Goal: Transaction & Acquisition: Subscribe to service/newsletter

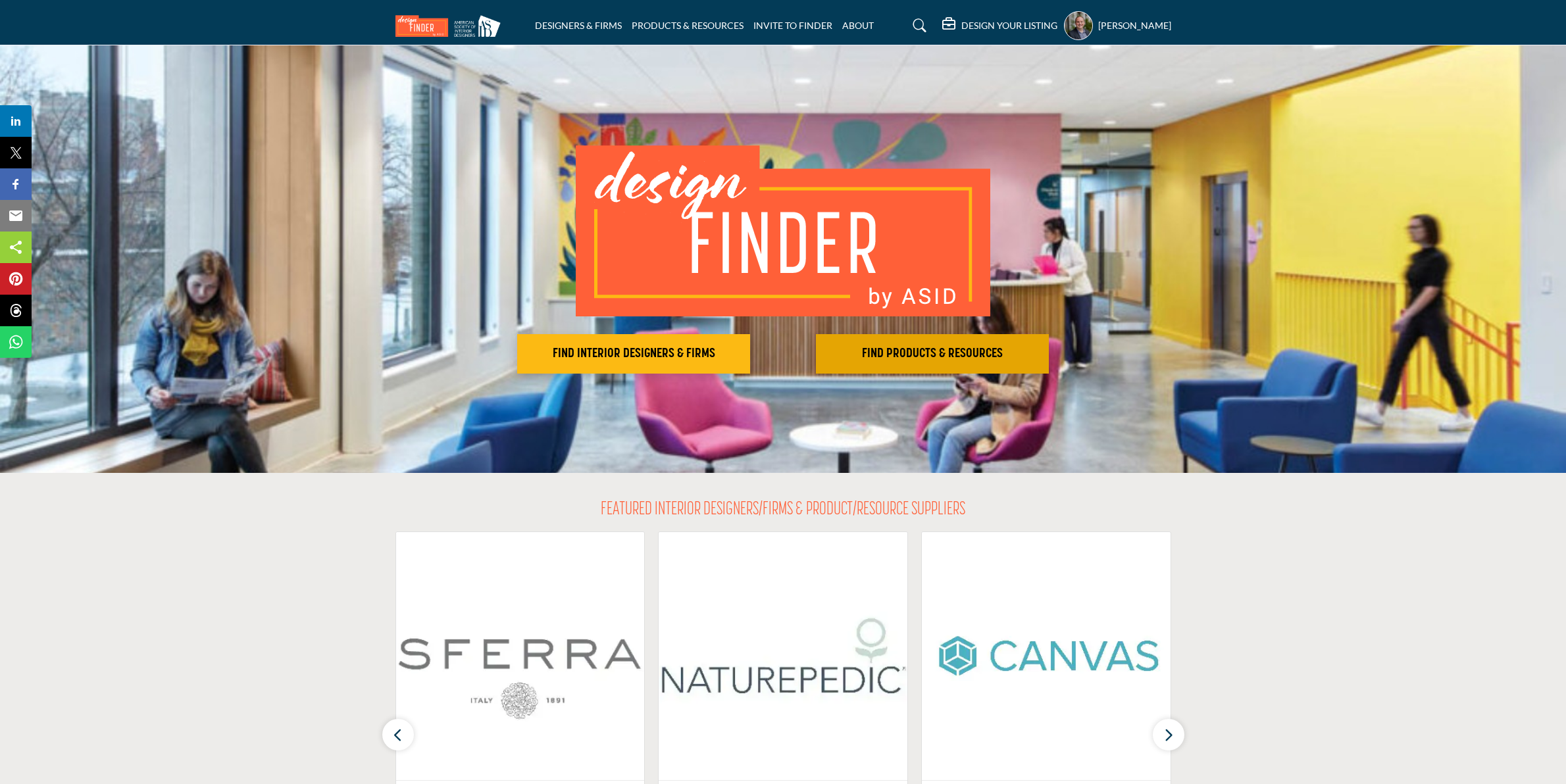
click at [882, 353] on h2 "FIND PRODUCTS & RESOURCES" at bounding box center [932, 354] width 225 height 16
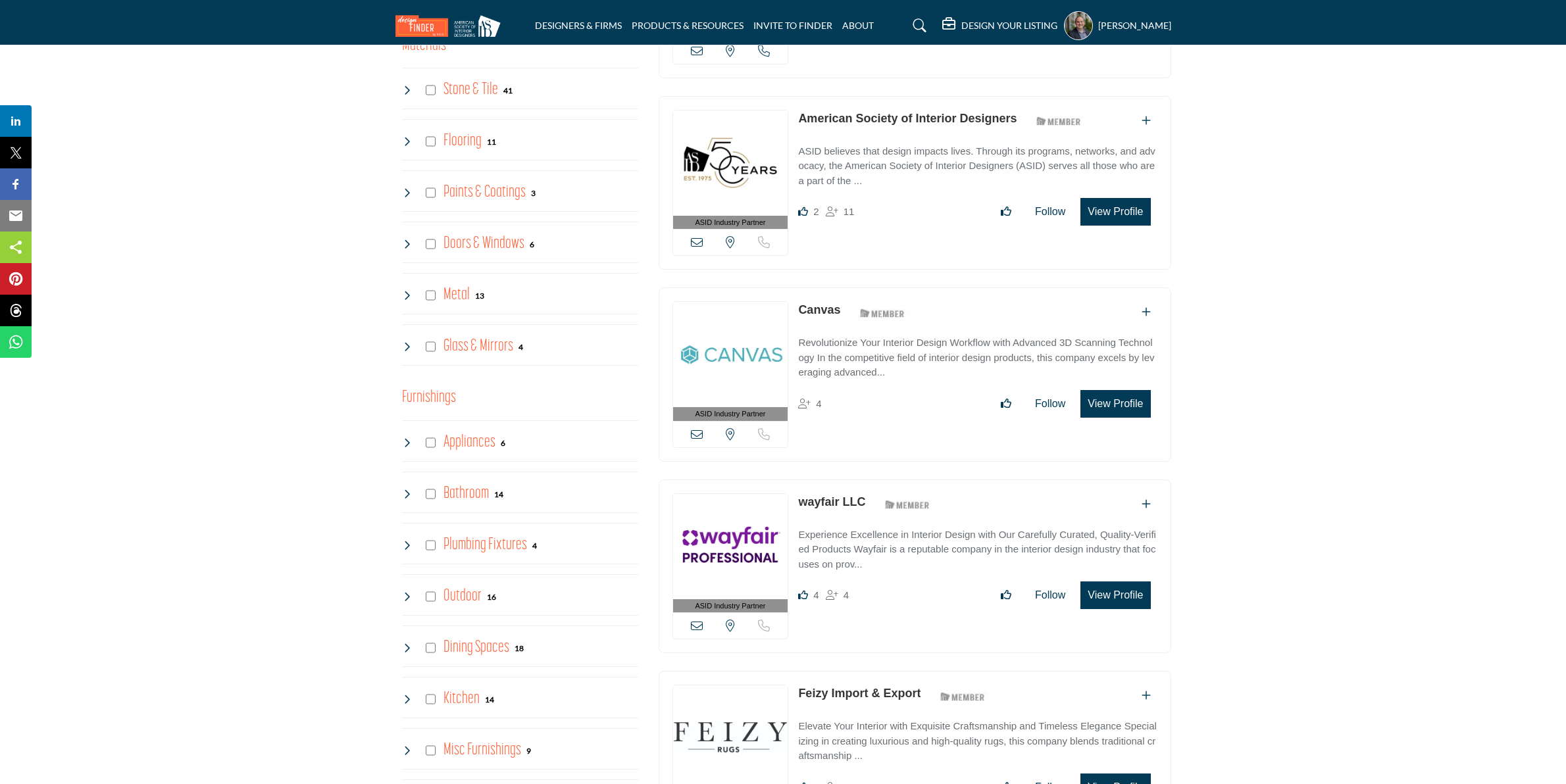
scroll to position [576, 0]
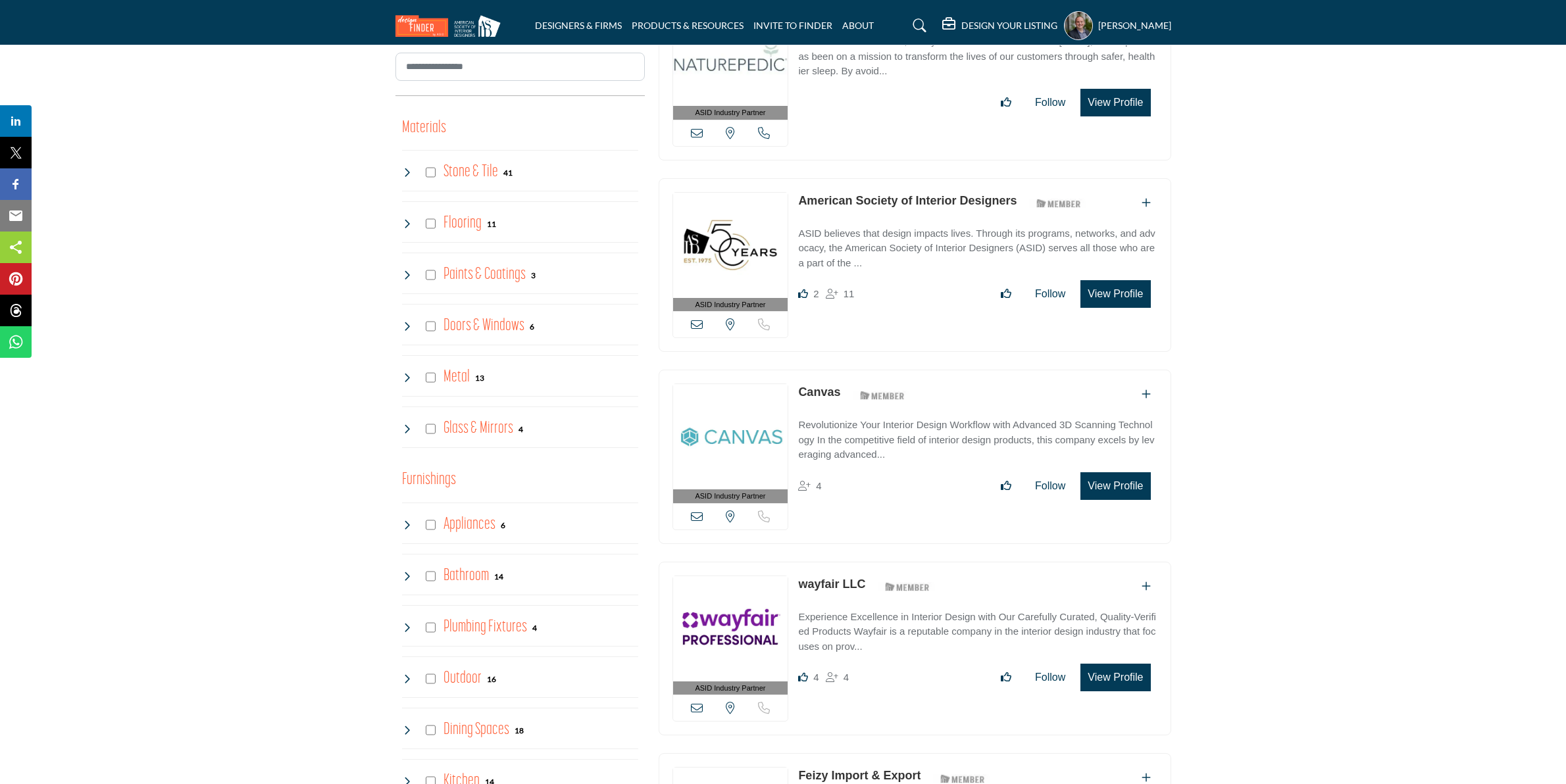
click at [406, 222] on icon at bounding box center [407, 223] width 11 height 11
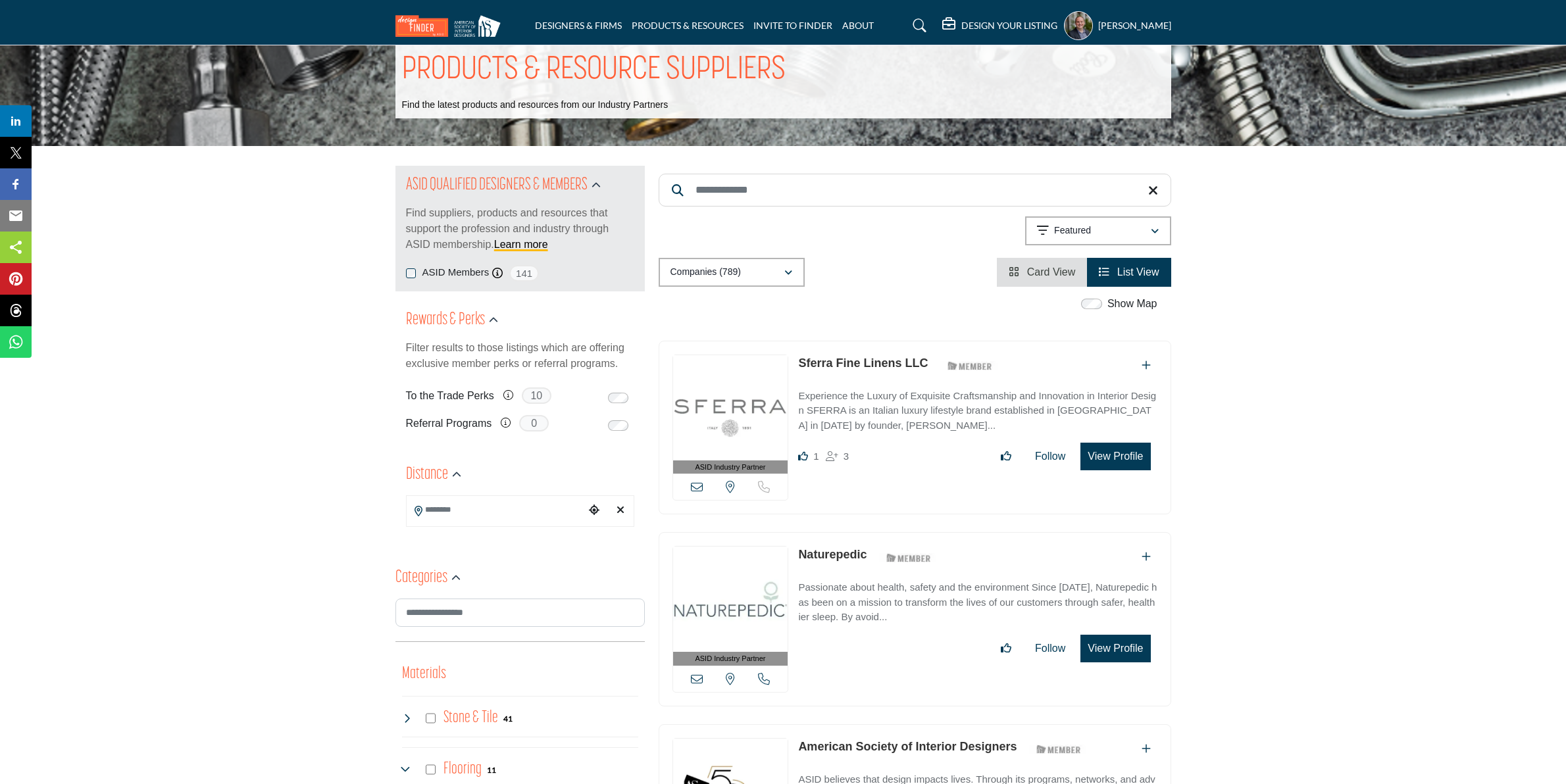
scroll to position [0, 0]
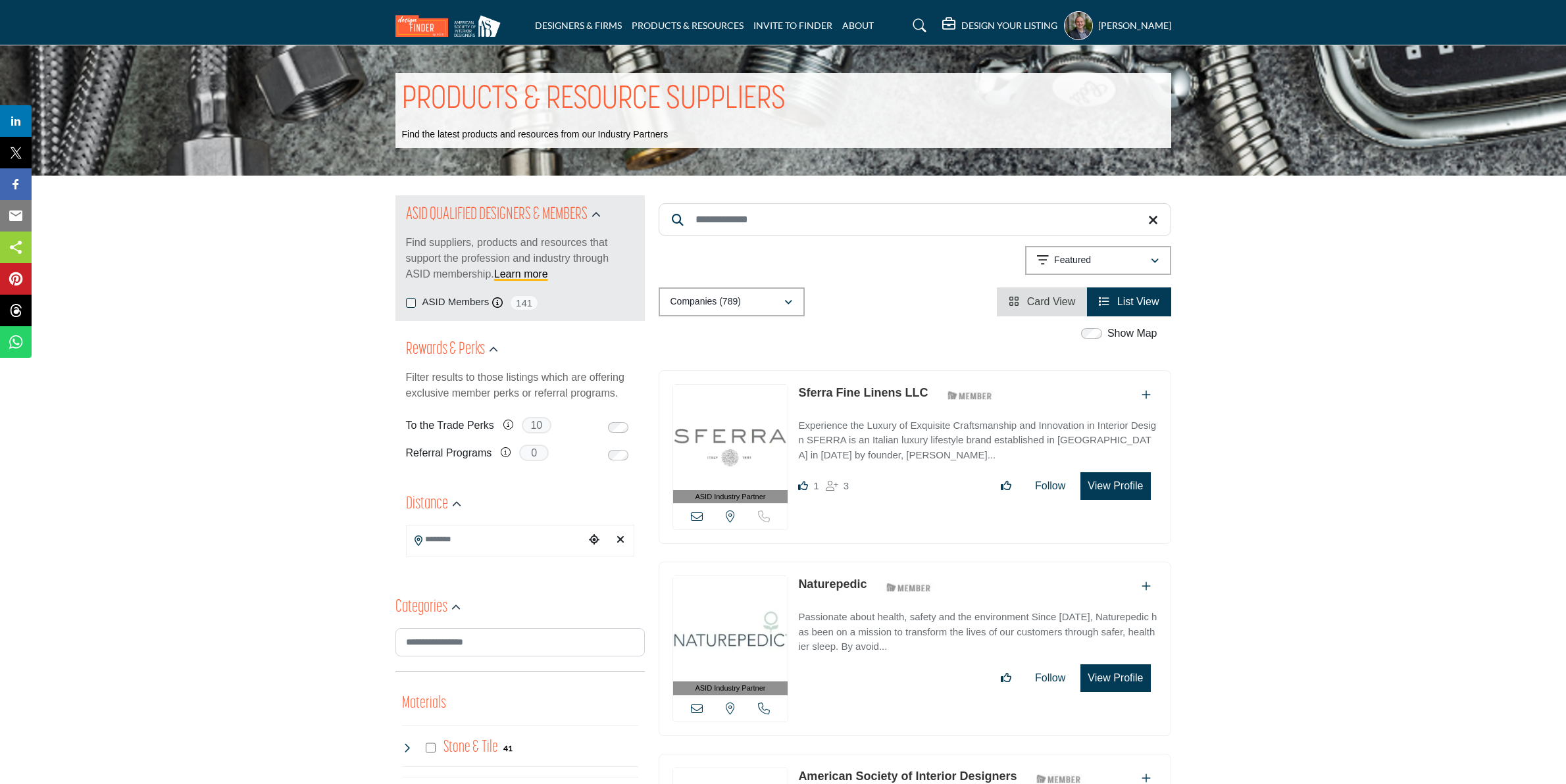
click at [734, 228] on input "Search Keyword" at bounding box center [914, 219] width 513 height 33
type input "**********"
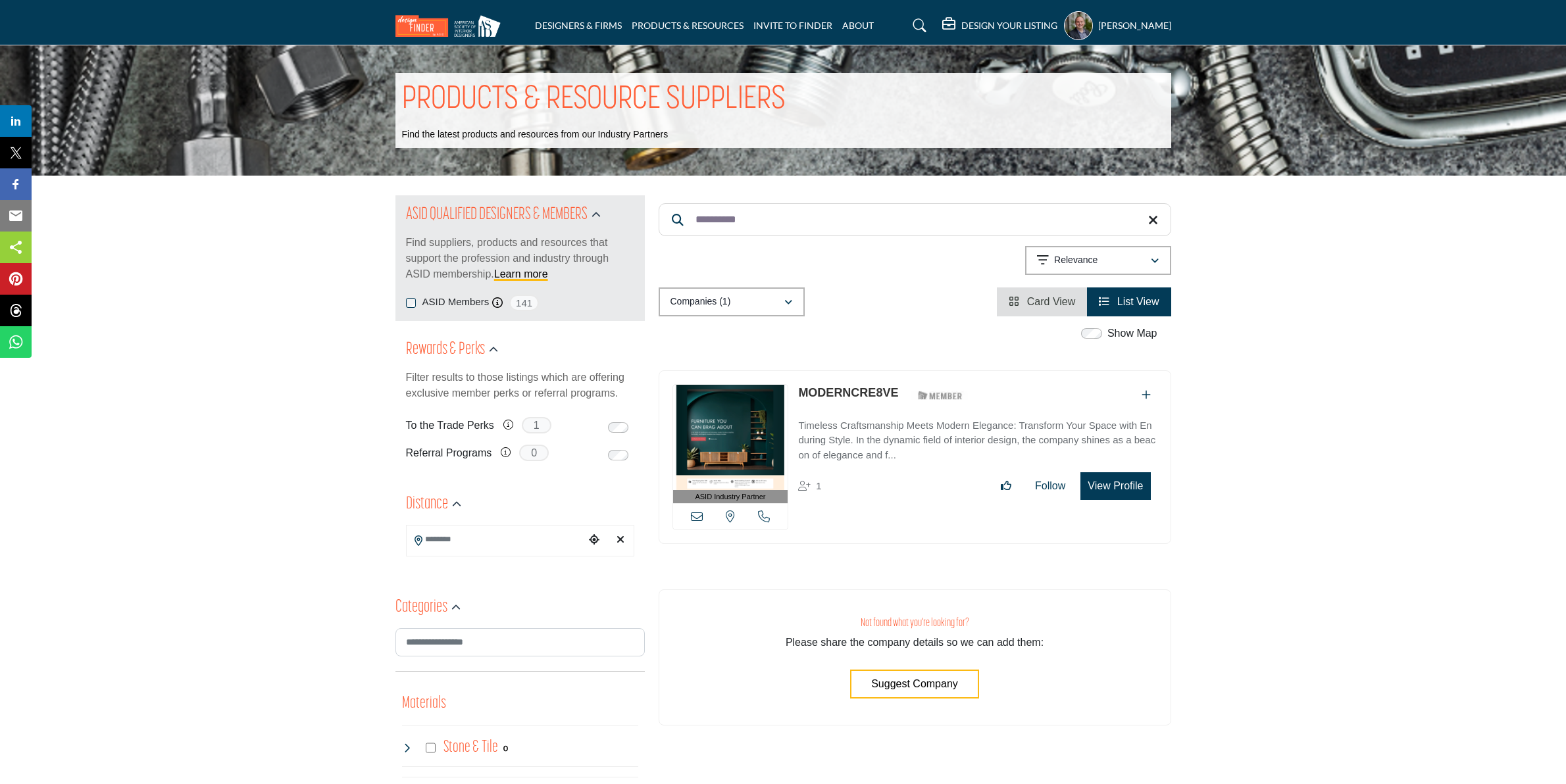
click at [842, 388] on link "MODERNCRE8VE" at bounding box center [848, 393] width 100 height 13
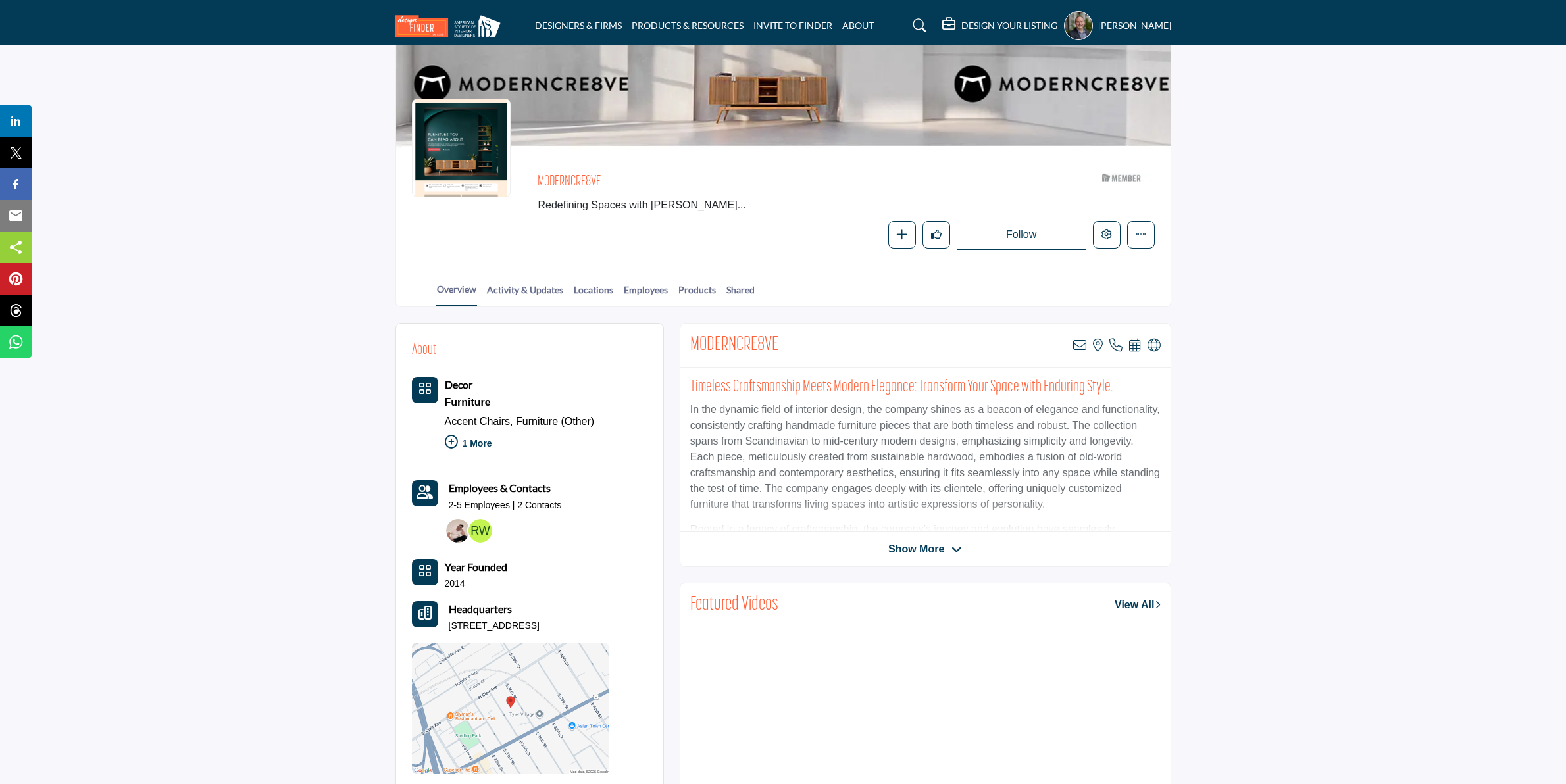
scroll to position [82, 0]
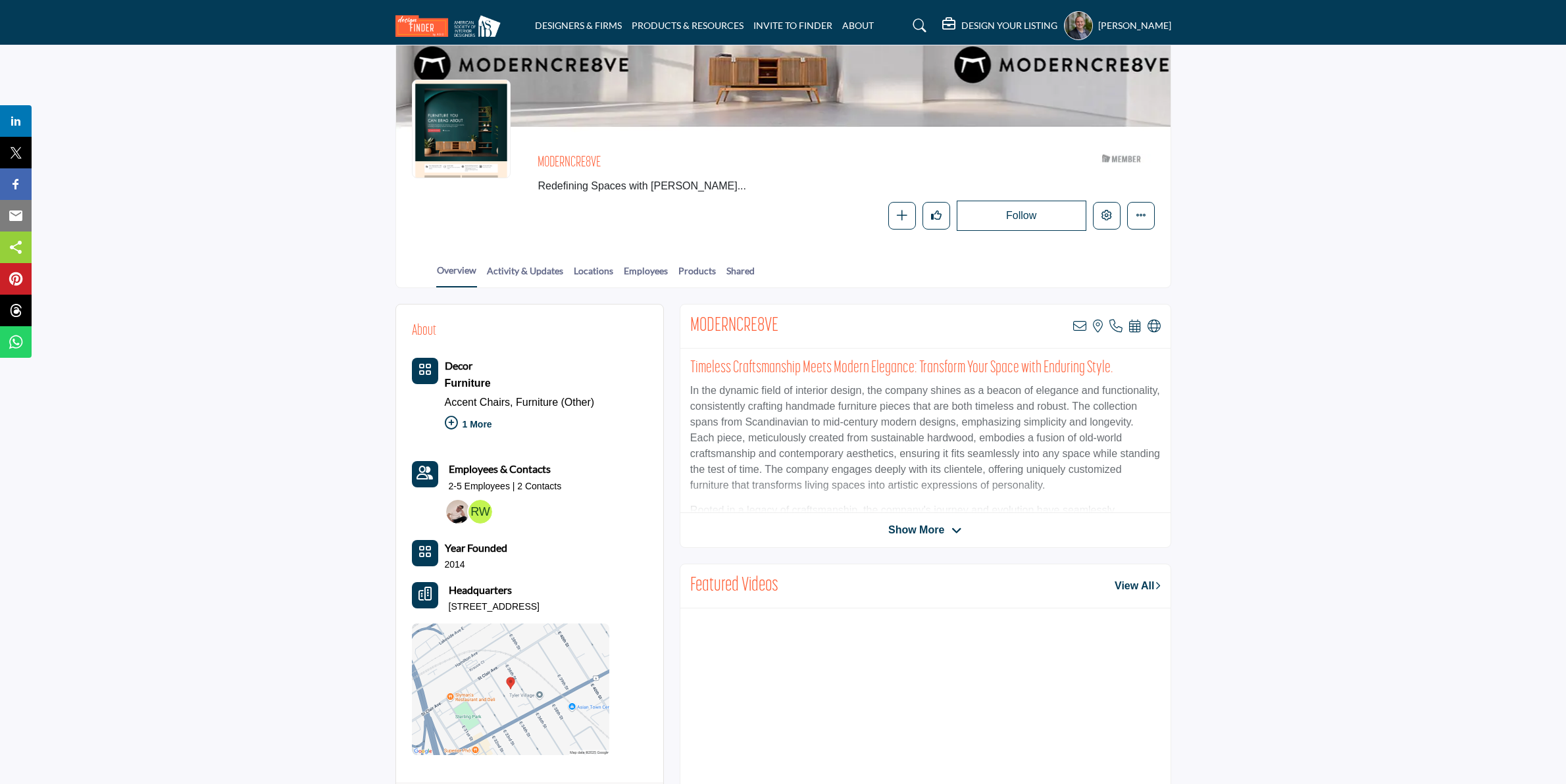
click at [906, 527] on span "Show More" at bounding box center [917, 530] width 56 height 16
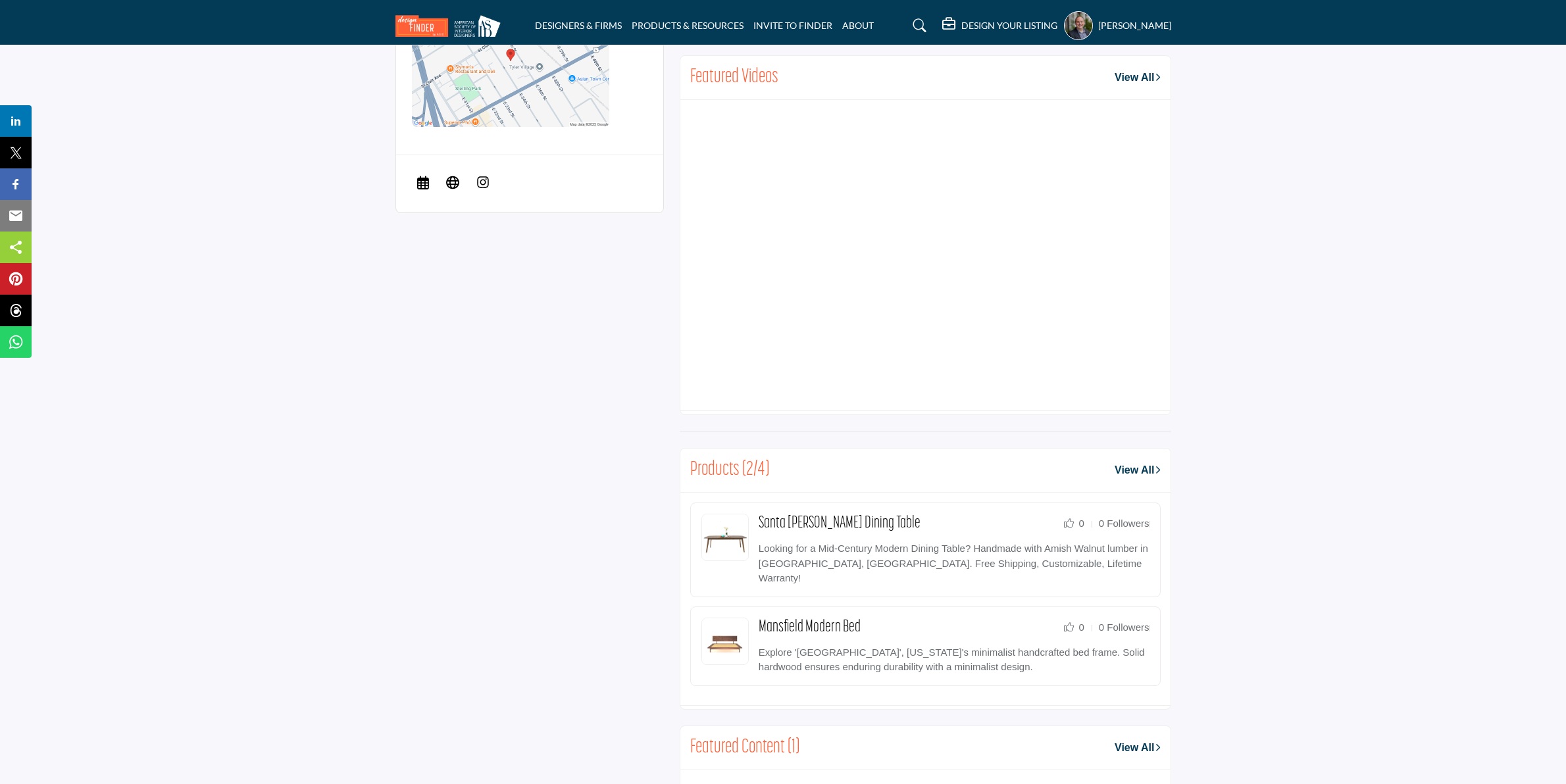
scroll to position [741, 0]
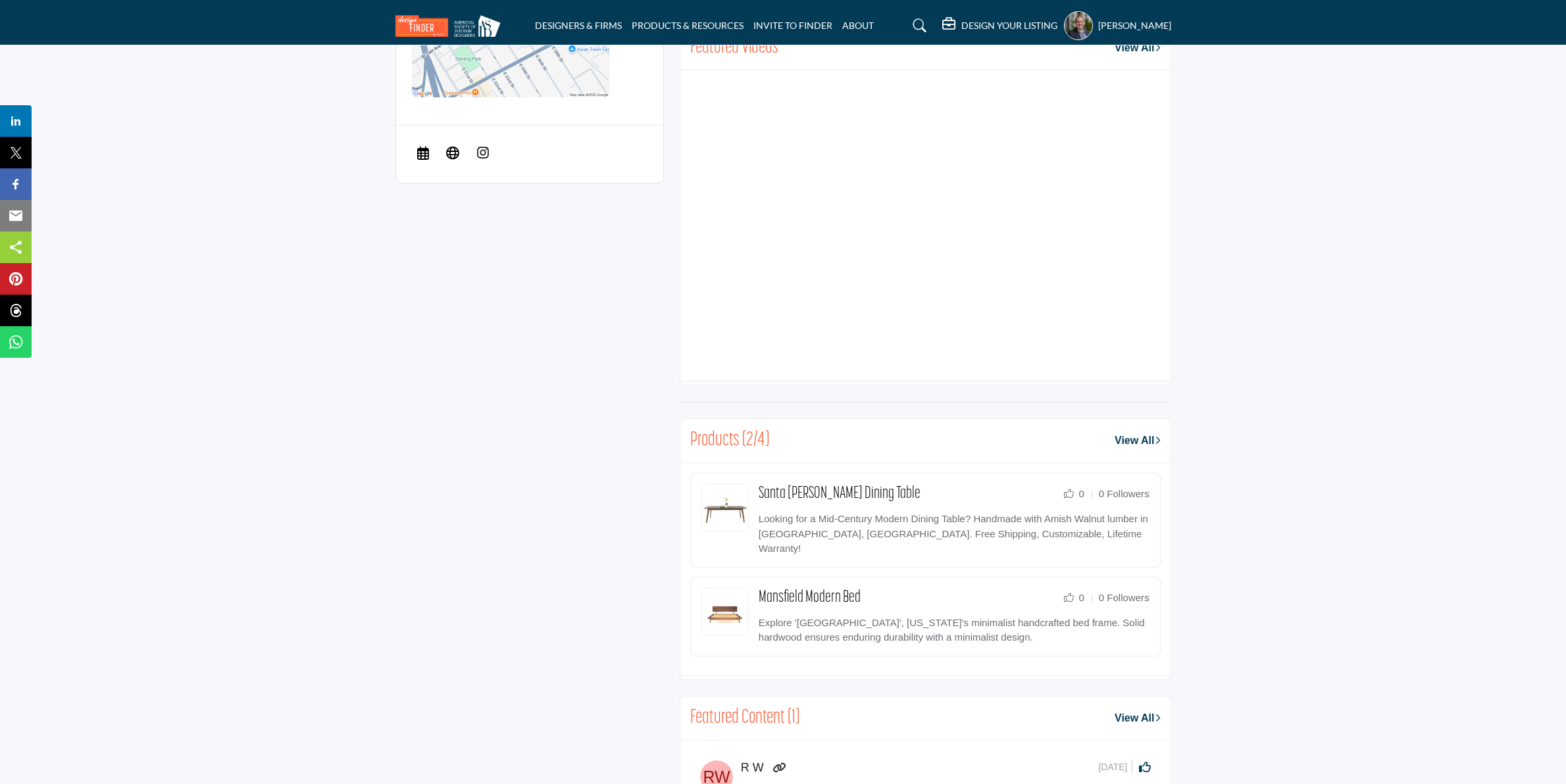
click at [1128, 446] on link "View All" at bounding box center [1137, 440] width 46 height 16
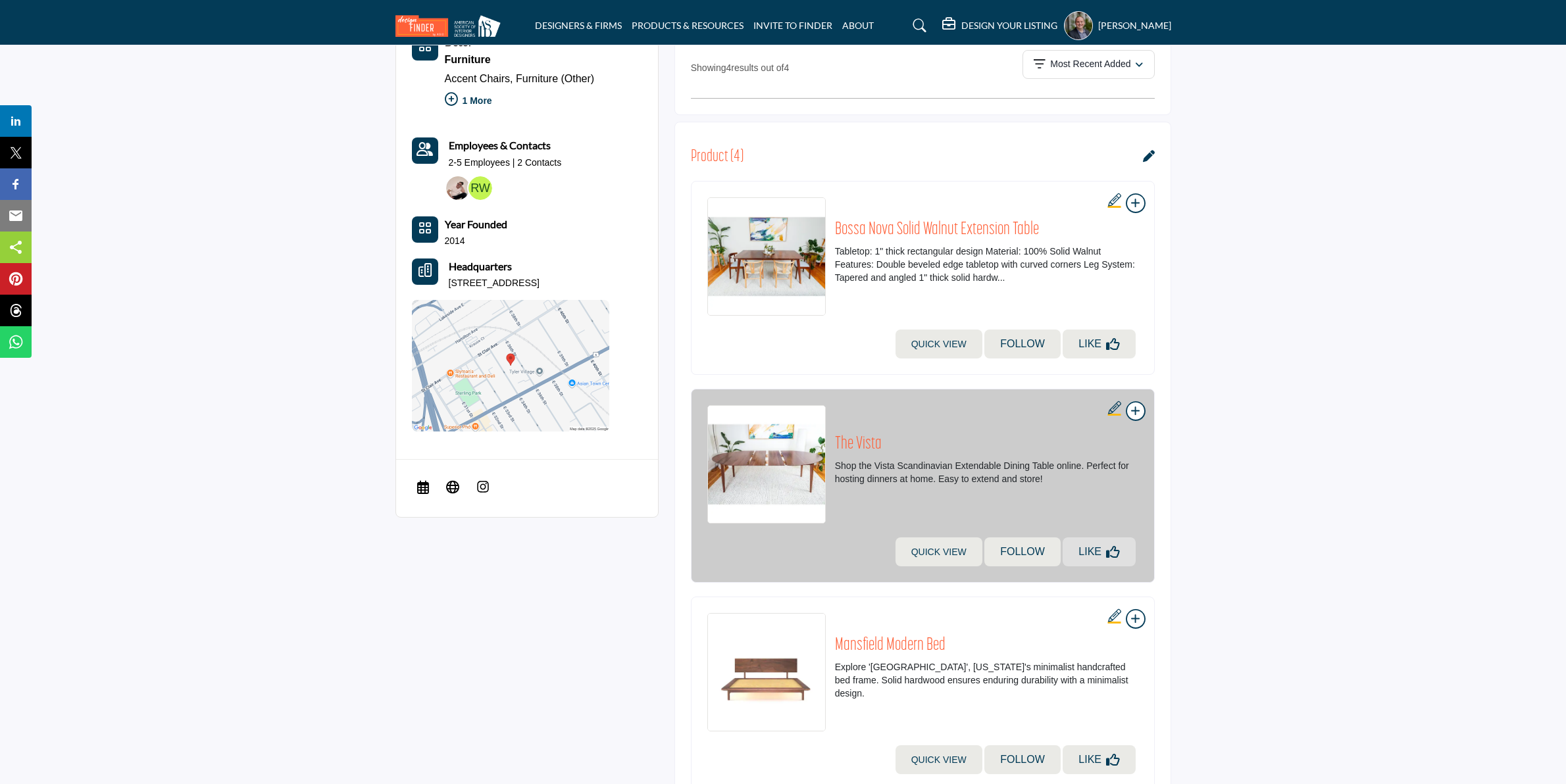
scroll to position [411, 0]
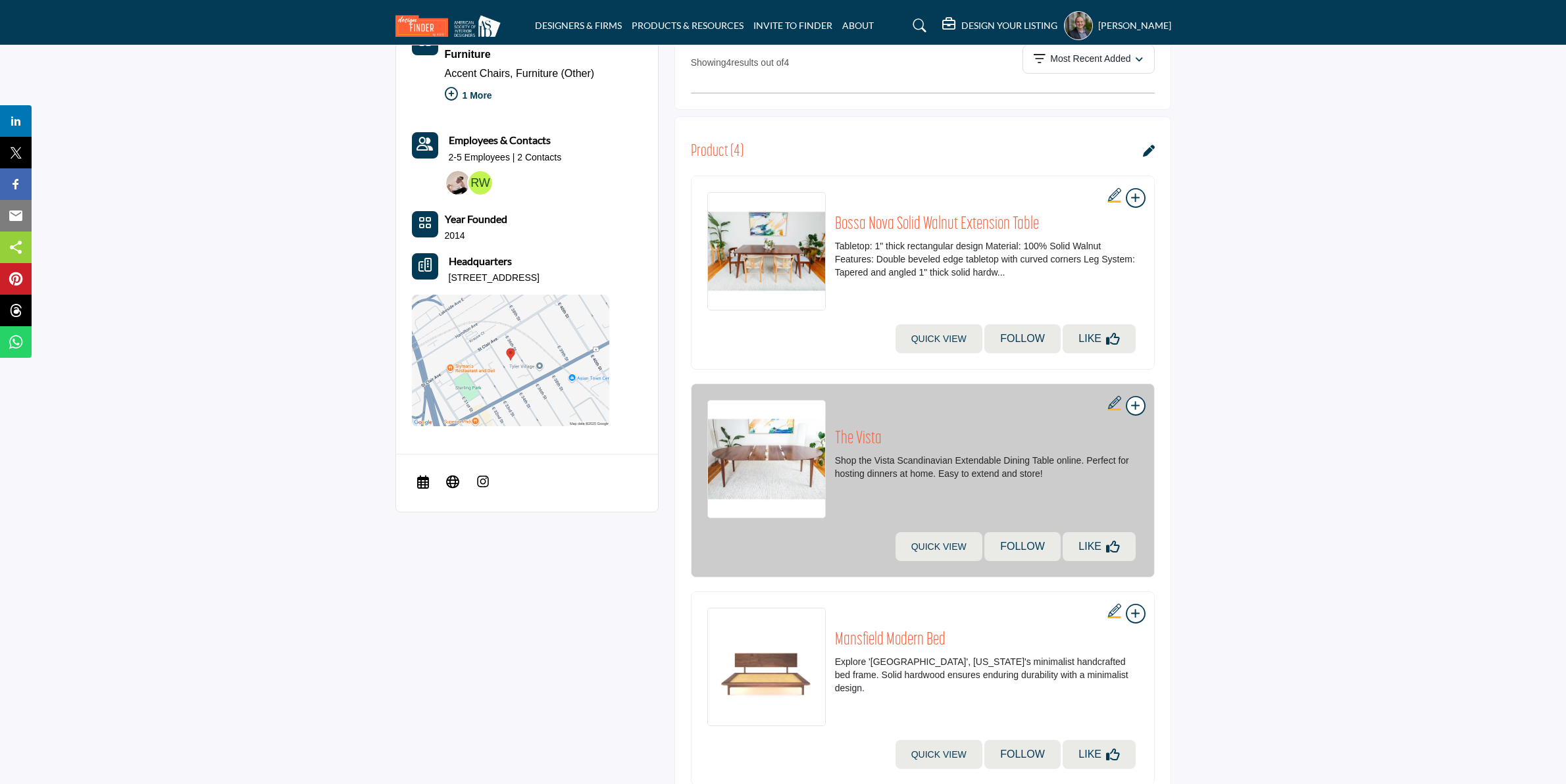
click at [863, 439] on h2 "The Vista" at bounding box center [987, 440] width 304 height 21
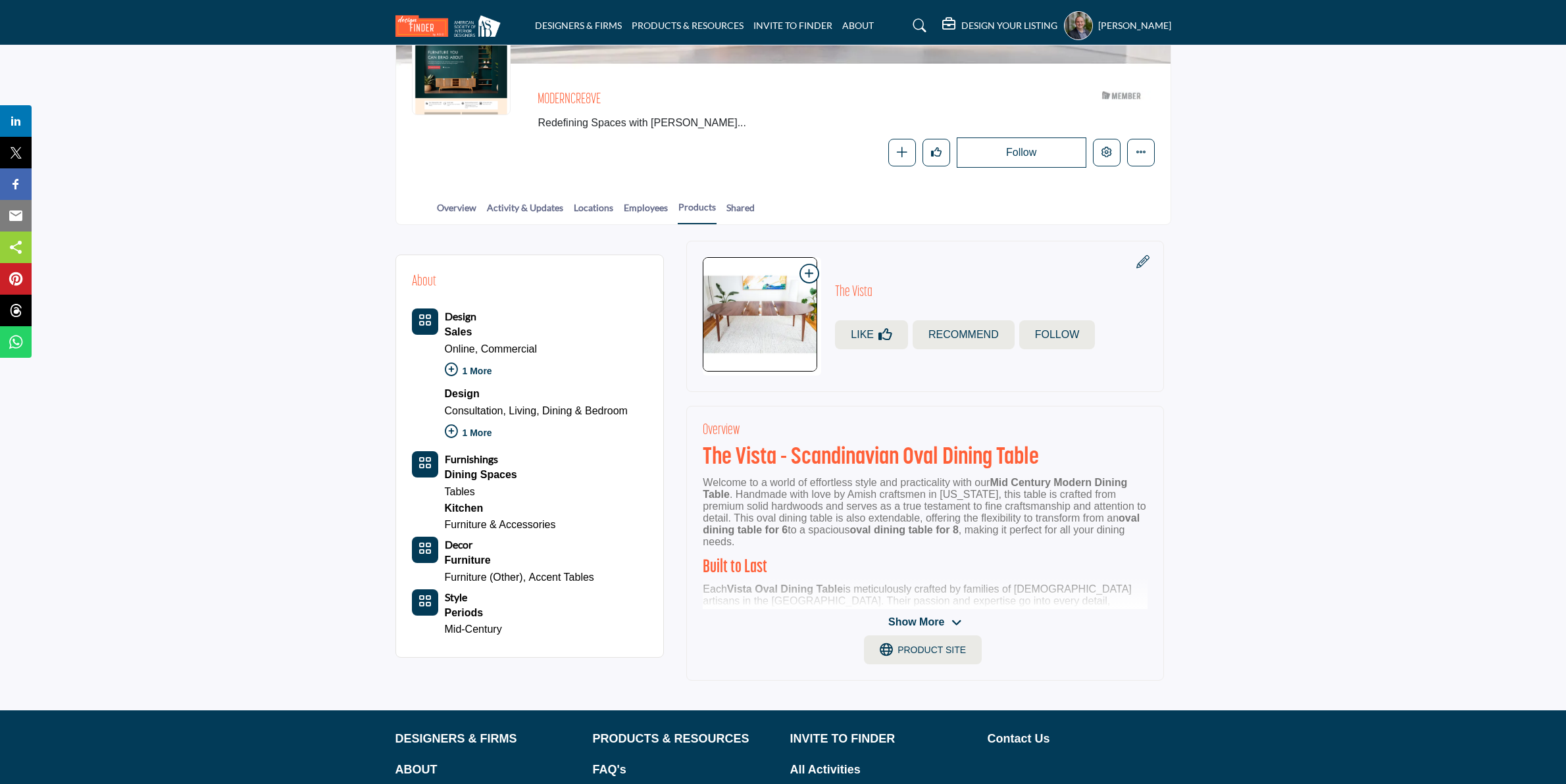
scroll to position [165, 0]
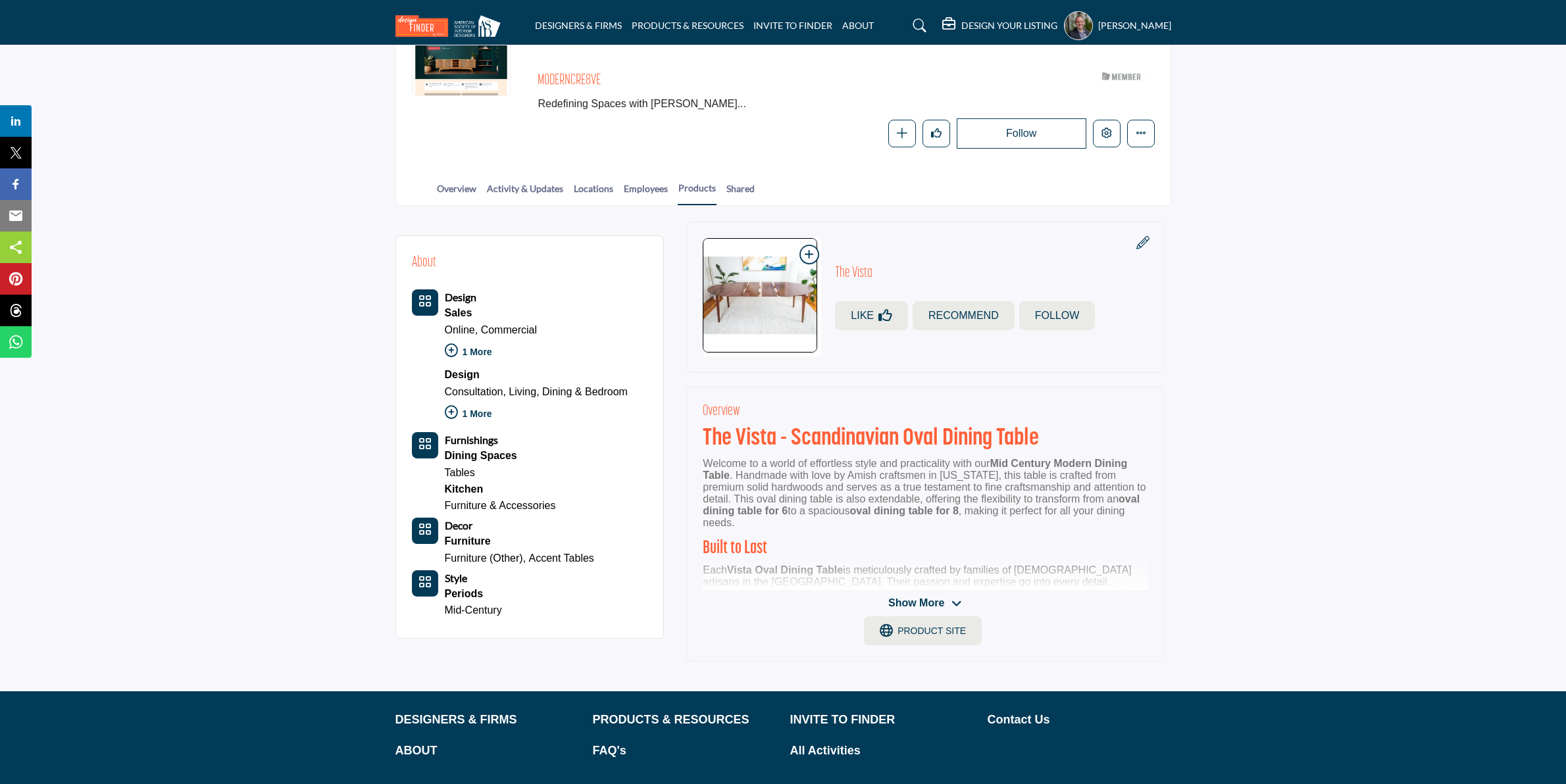
click at [896, 601] on span "Show More" at bounding box center [917, 603] width 56 height 16
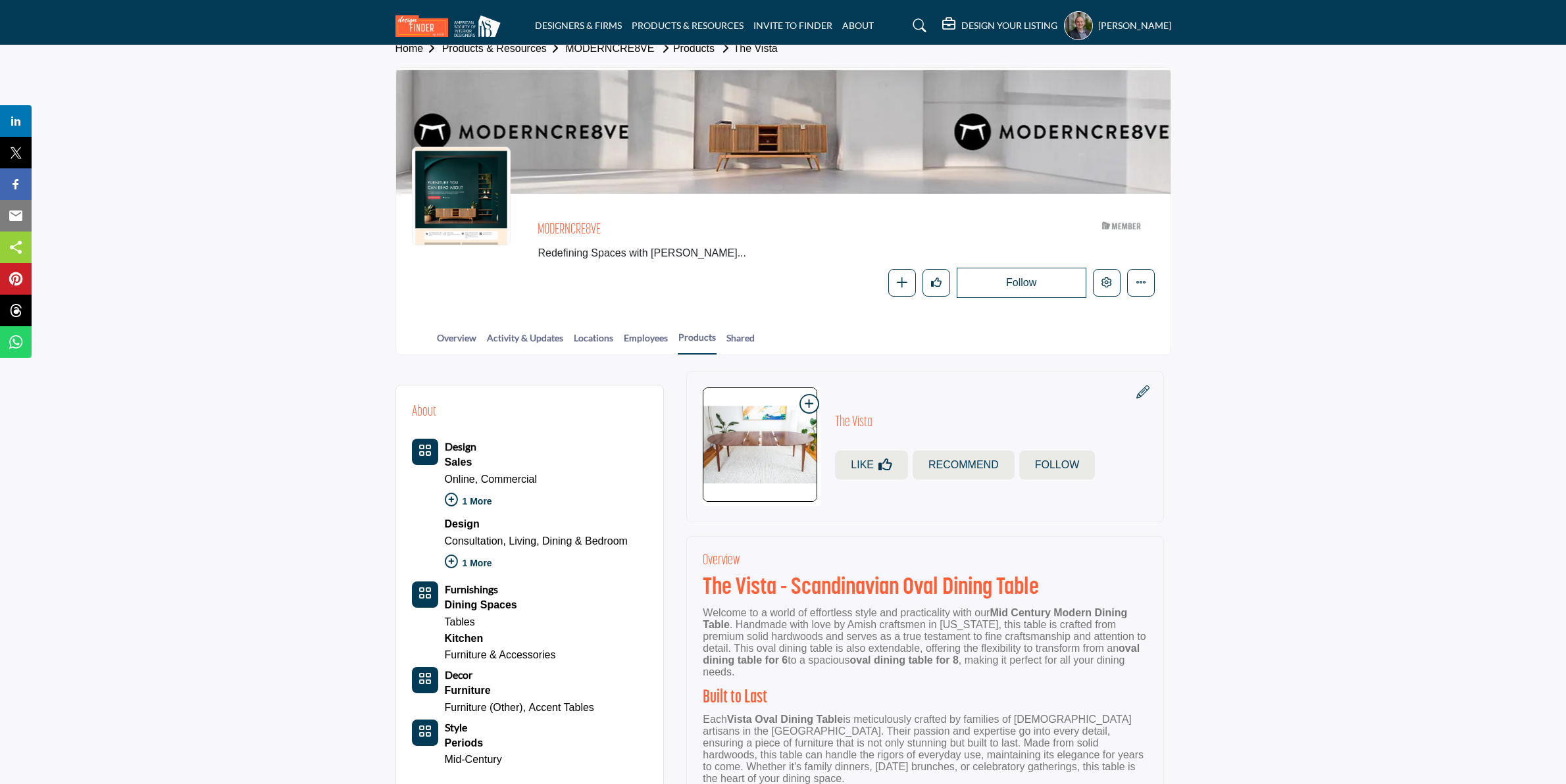
scroll to position [0, 0]
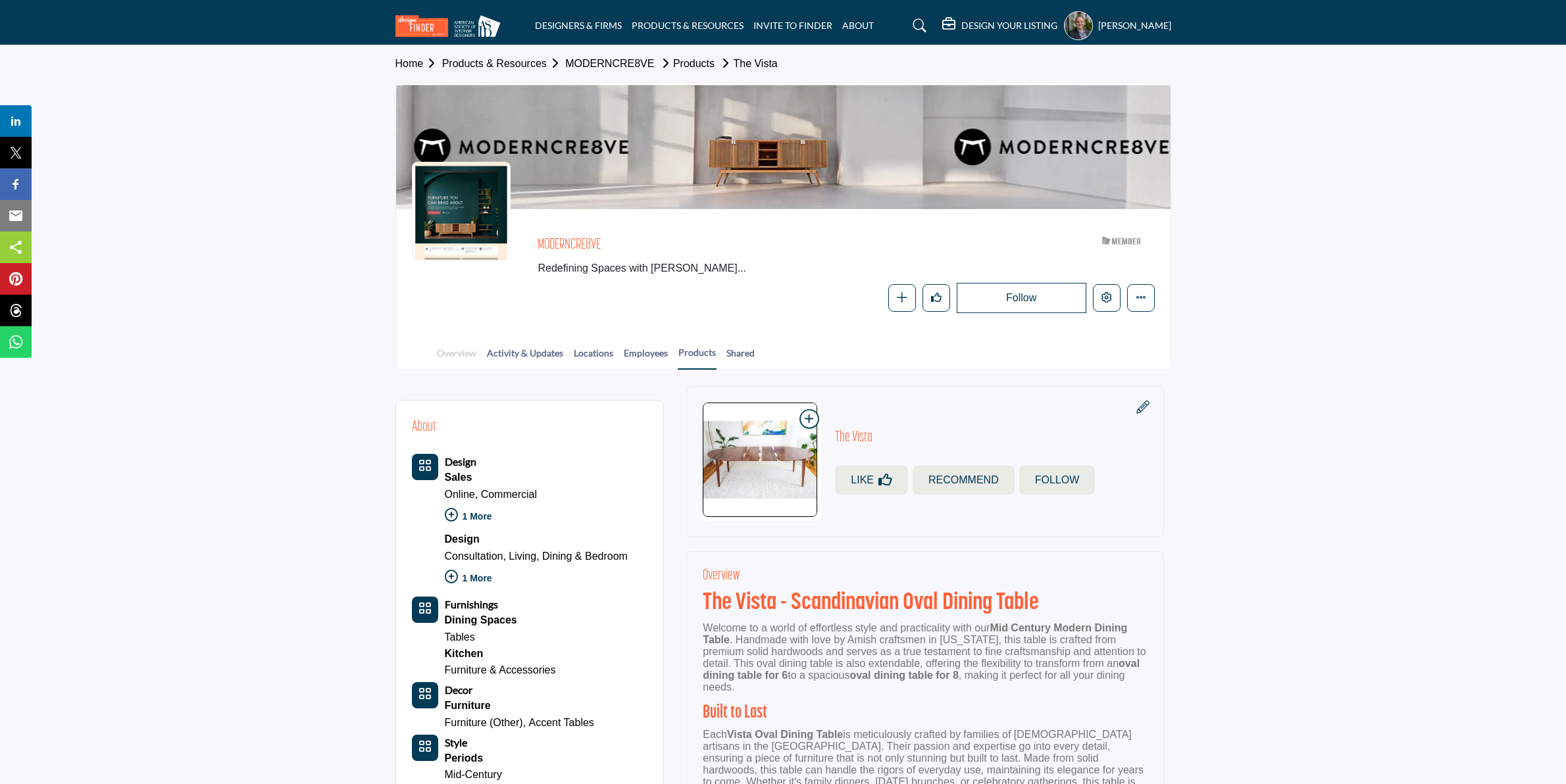
click at [452, 346] on link "Overview" at bounding box center [457, 358] width 41 height 23
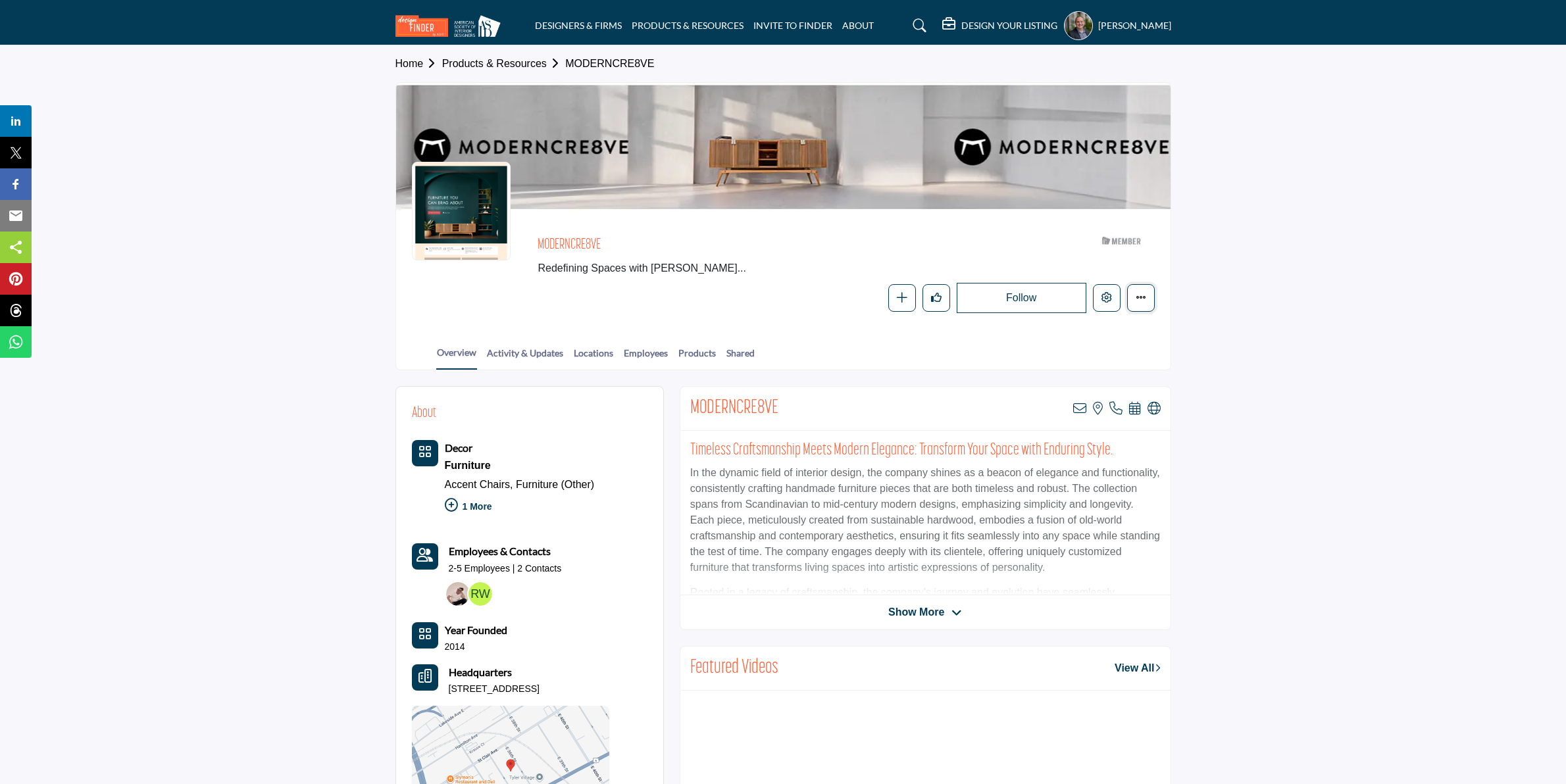
click at [1145, 304] on button "More details" at bounding box center [1140, 297] width 27 height 27
click at [1107, 297] on icon "Edit company" at bounding box center [1107, 297] width 11 height 11
click at [1113, 306] on button "Edit company" at bounding box center [1106, 297] width 27 height 27
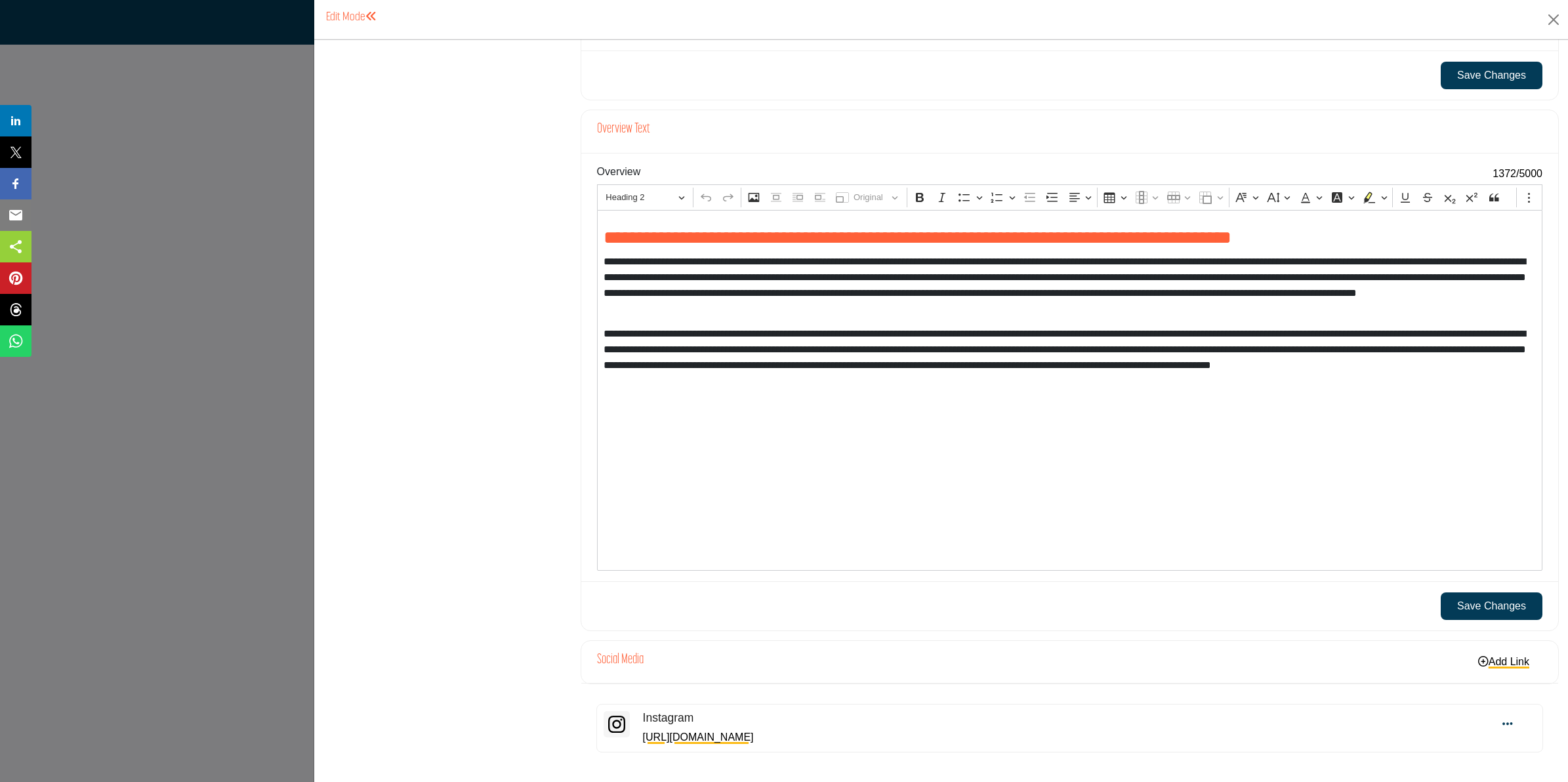
scroll to position [1179, 0]
click at [1521, 667] on link "Add Link" at bounding box center [1504, 662] width 78 height 22
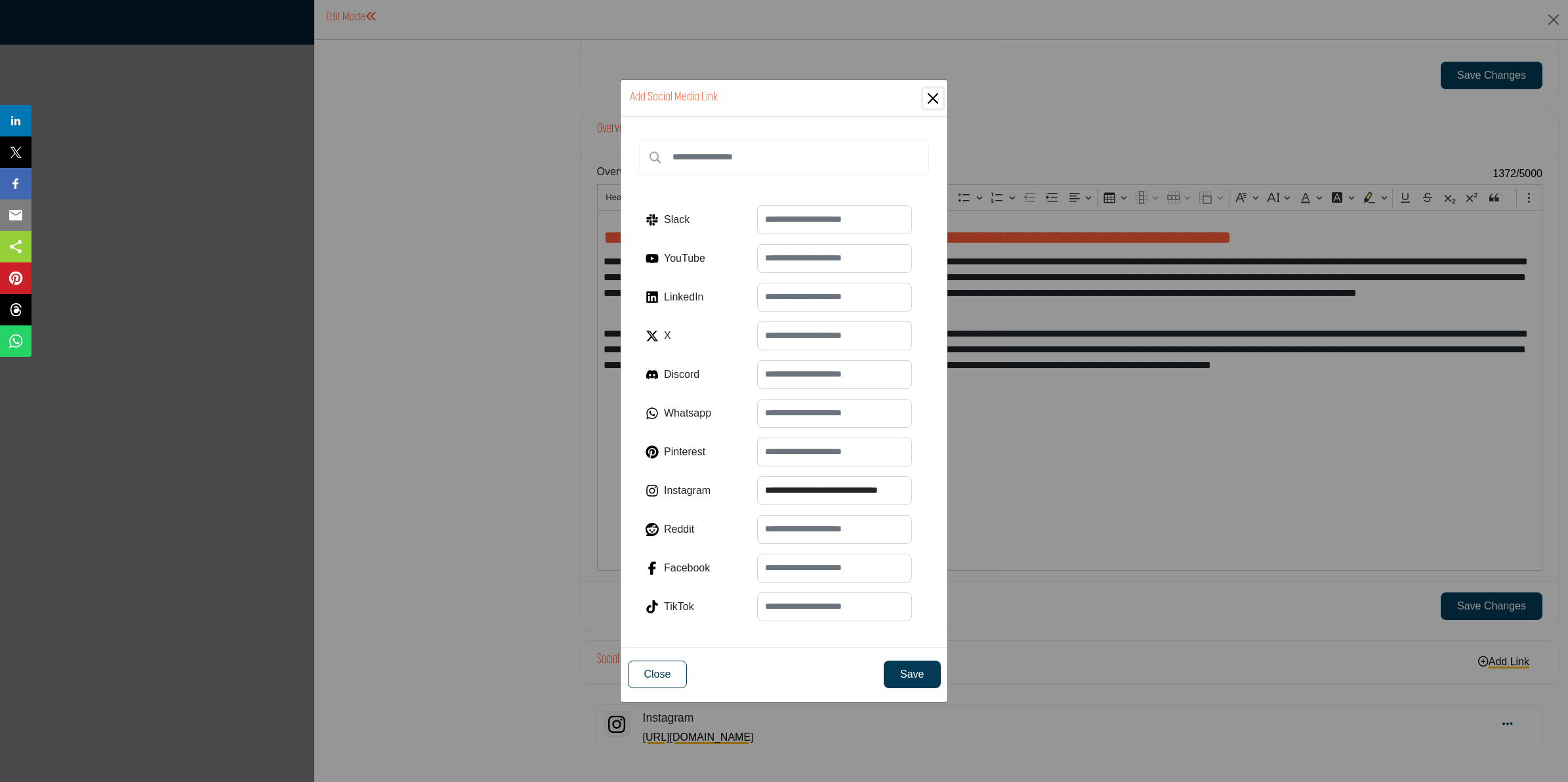
click at [932, 97] on button "Close" at bounding box center [933, 99] width 20 height 20
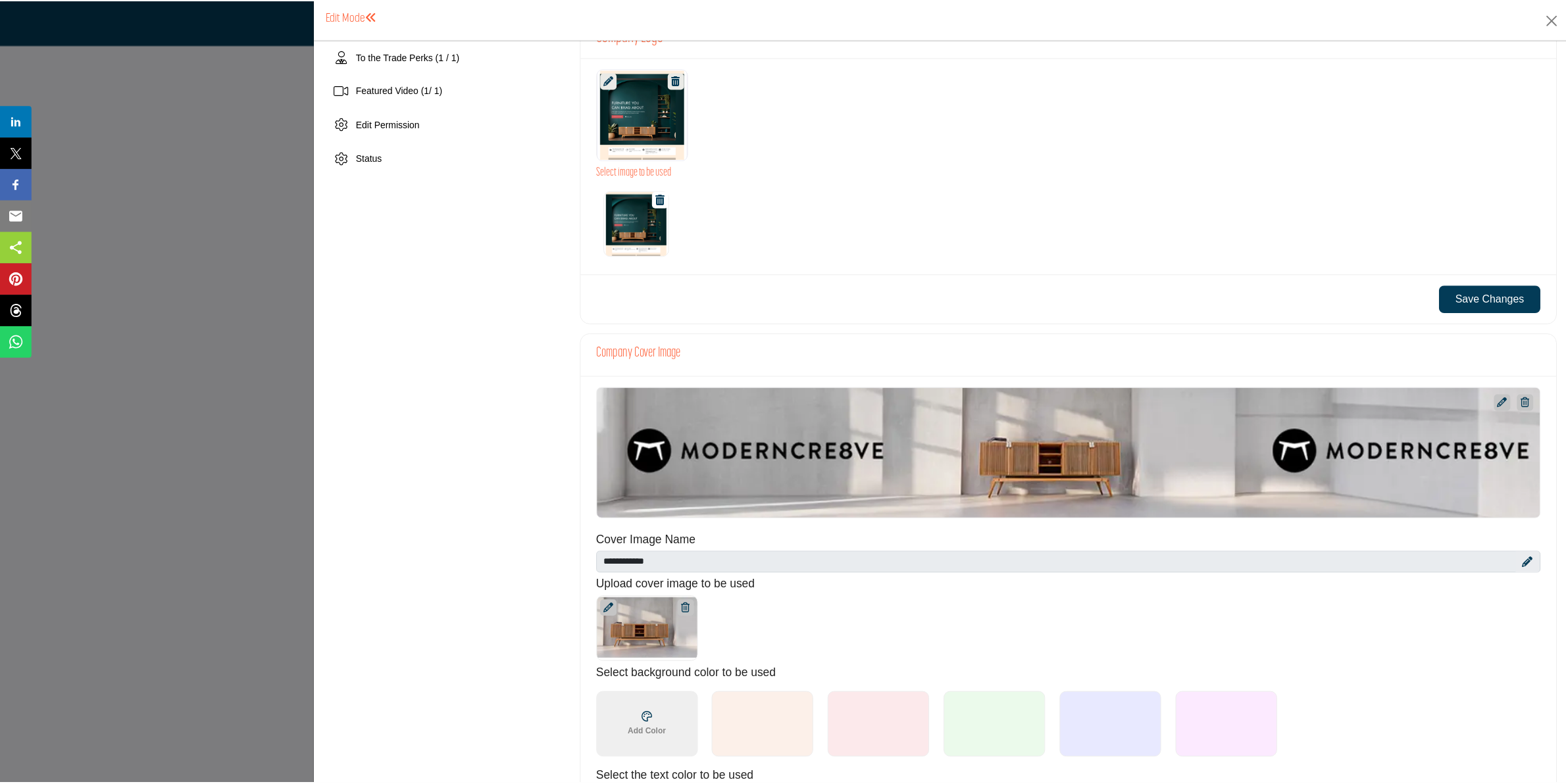
scroll to position [196, 0]
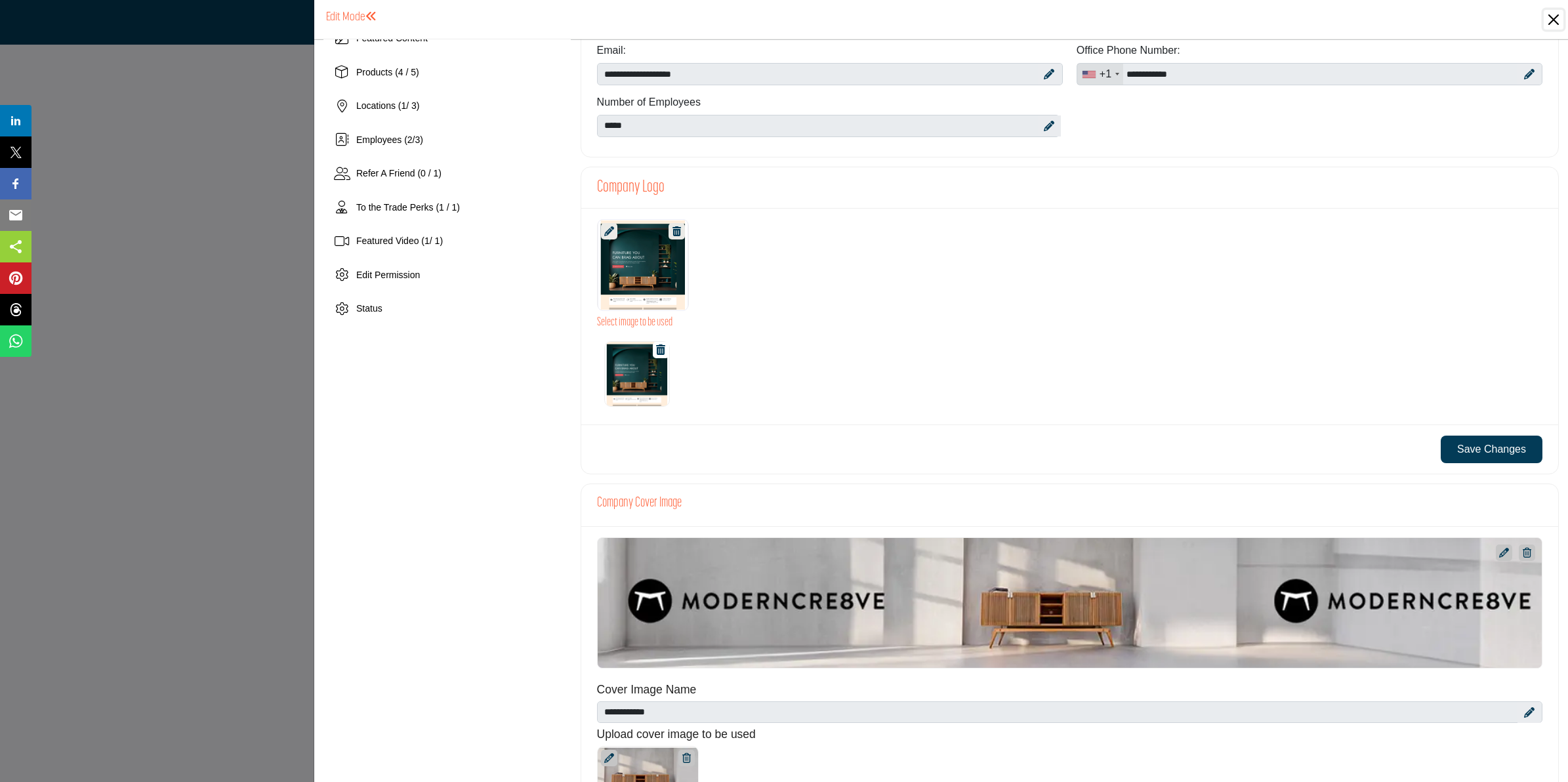
click at [1553, 18] on button "Close" at bounding box center [1554, 20] width 20 height 20
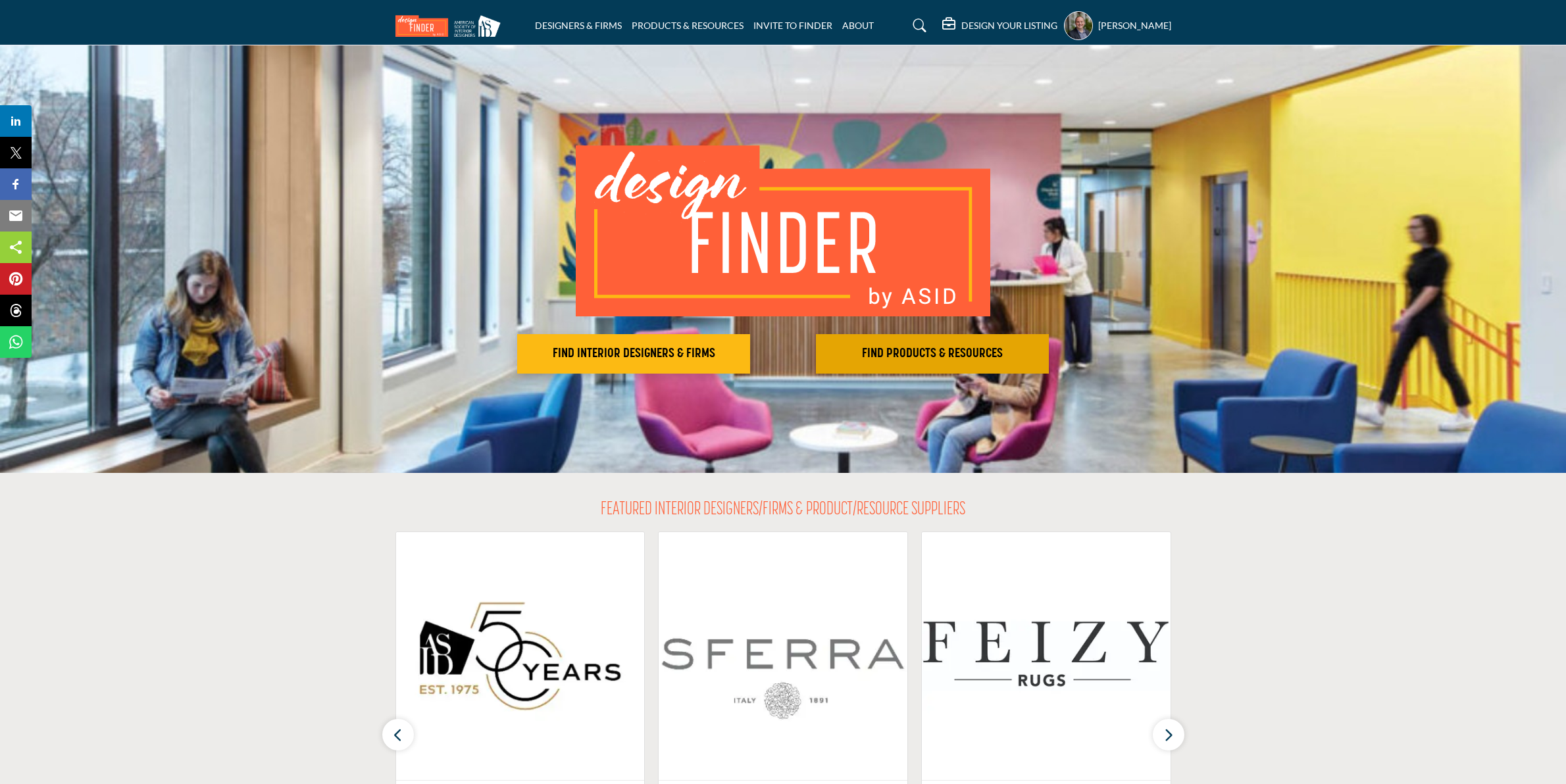
click at [879, 357] on h2 "FIND PRODUCTS & RESOURCES" at bounding box center [932, 354] width 225 height 16
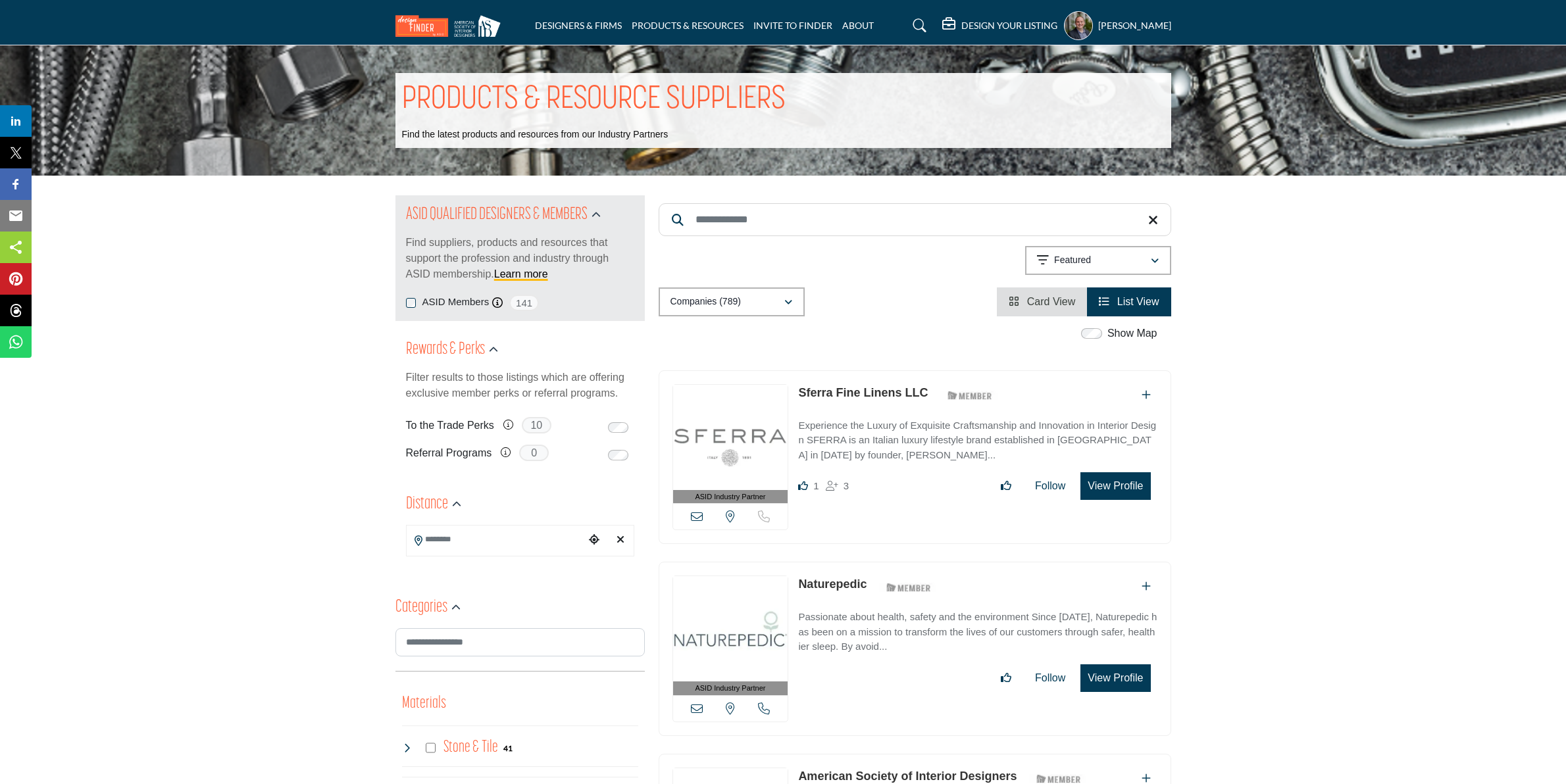
click at [985, 24] on h5 "DESIGN YOUR LISTING" at bounding box center [1009, 25] width 96 height 12
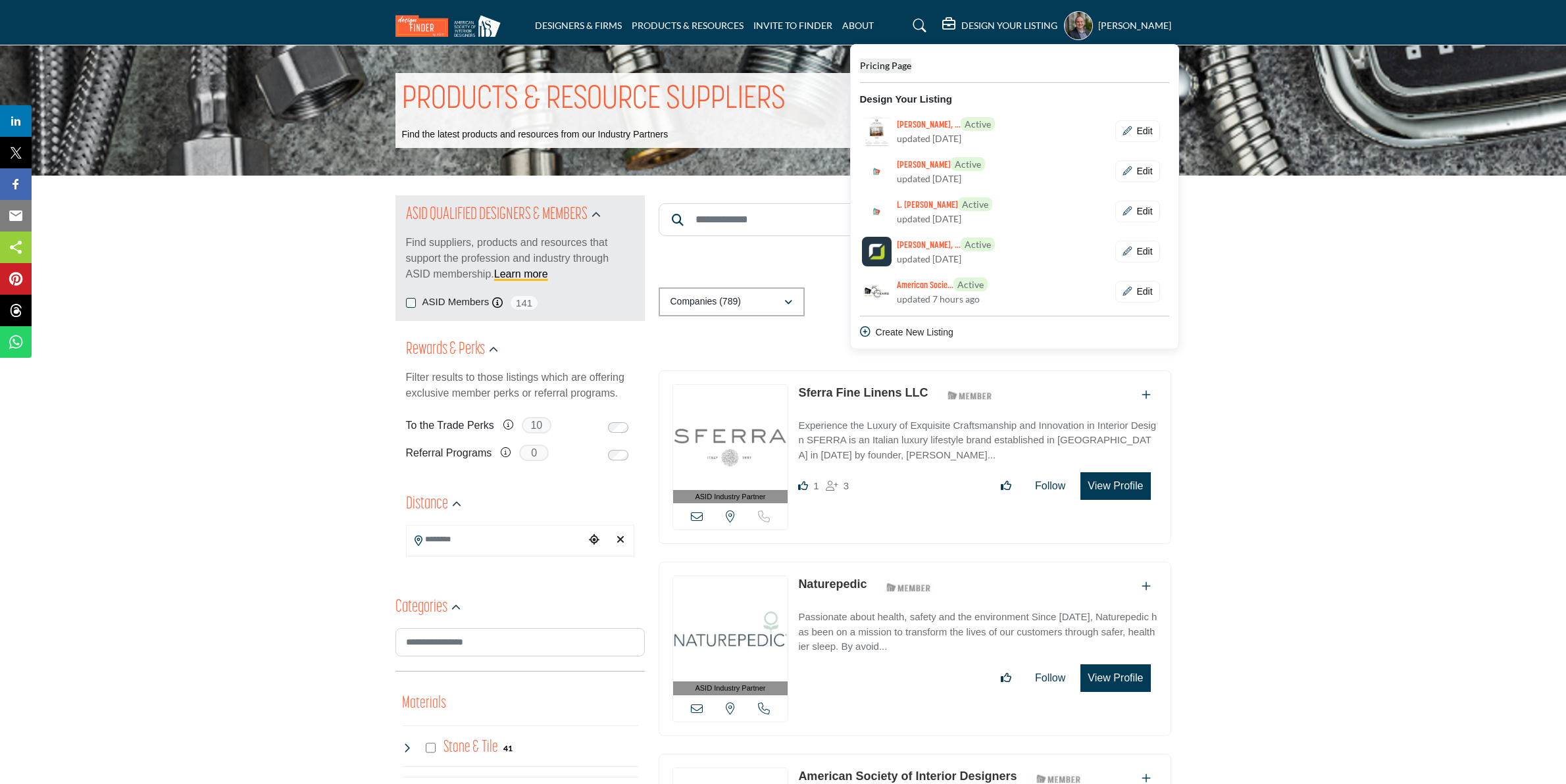
click at [907, 69] on span "Pricing Page" at bounding box center [885, 65] width 51 height 11
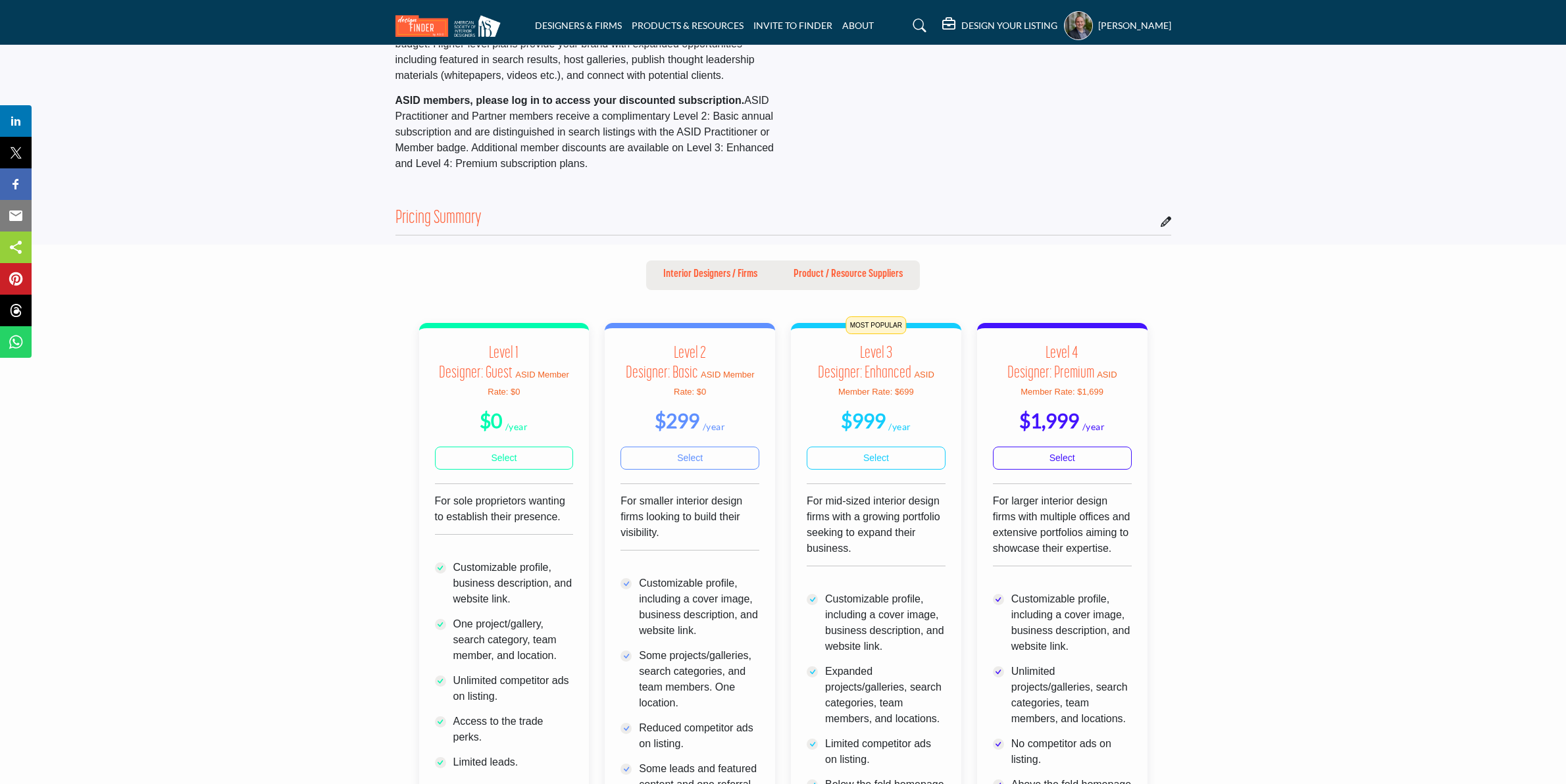
scroll to position [165, 0]
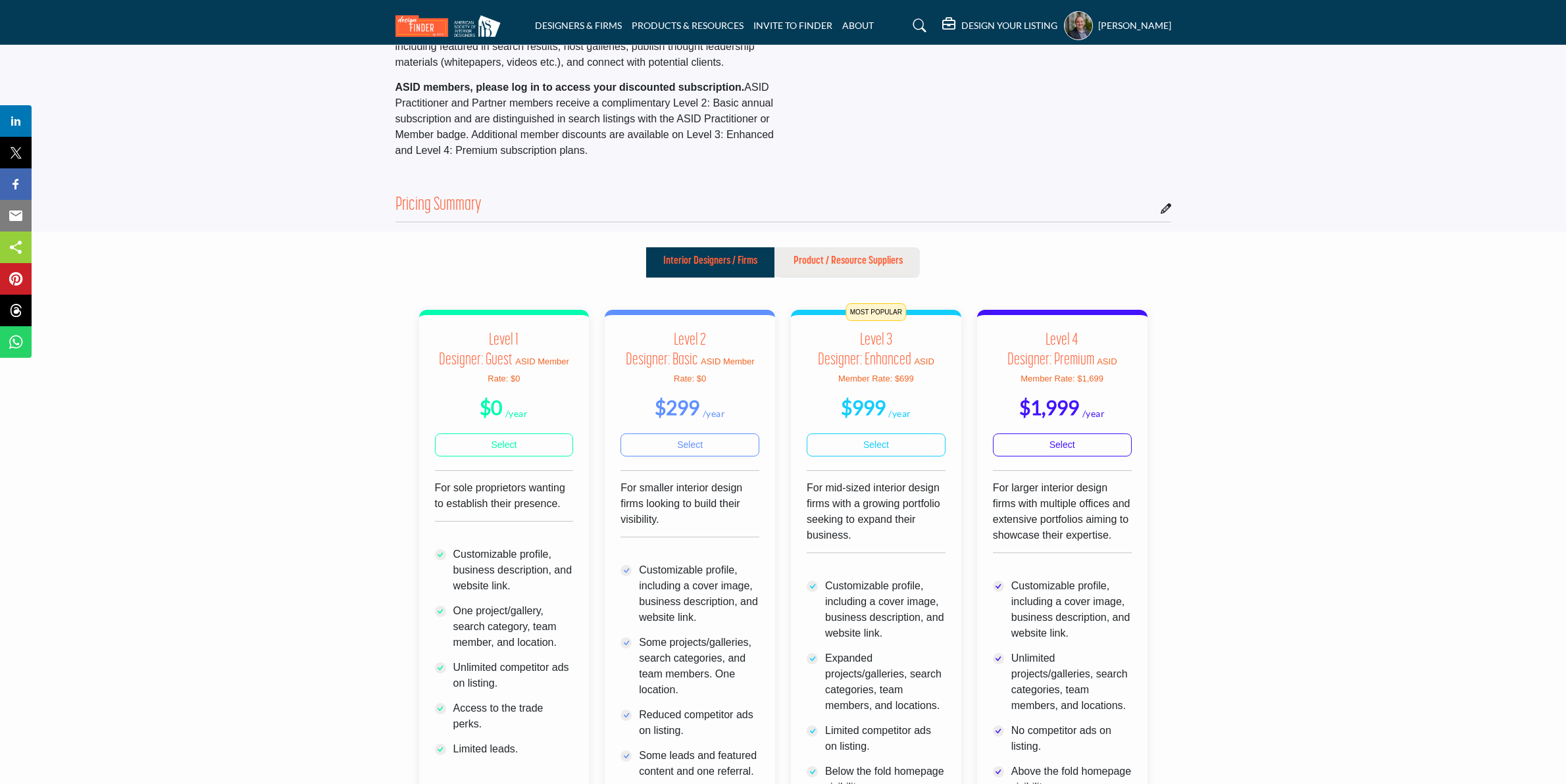
click at [825, 266] on p "Product / Resource Suppliers" at bounding box center [849, 261] width 109 height 16
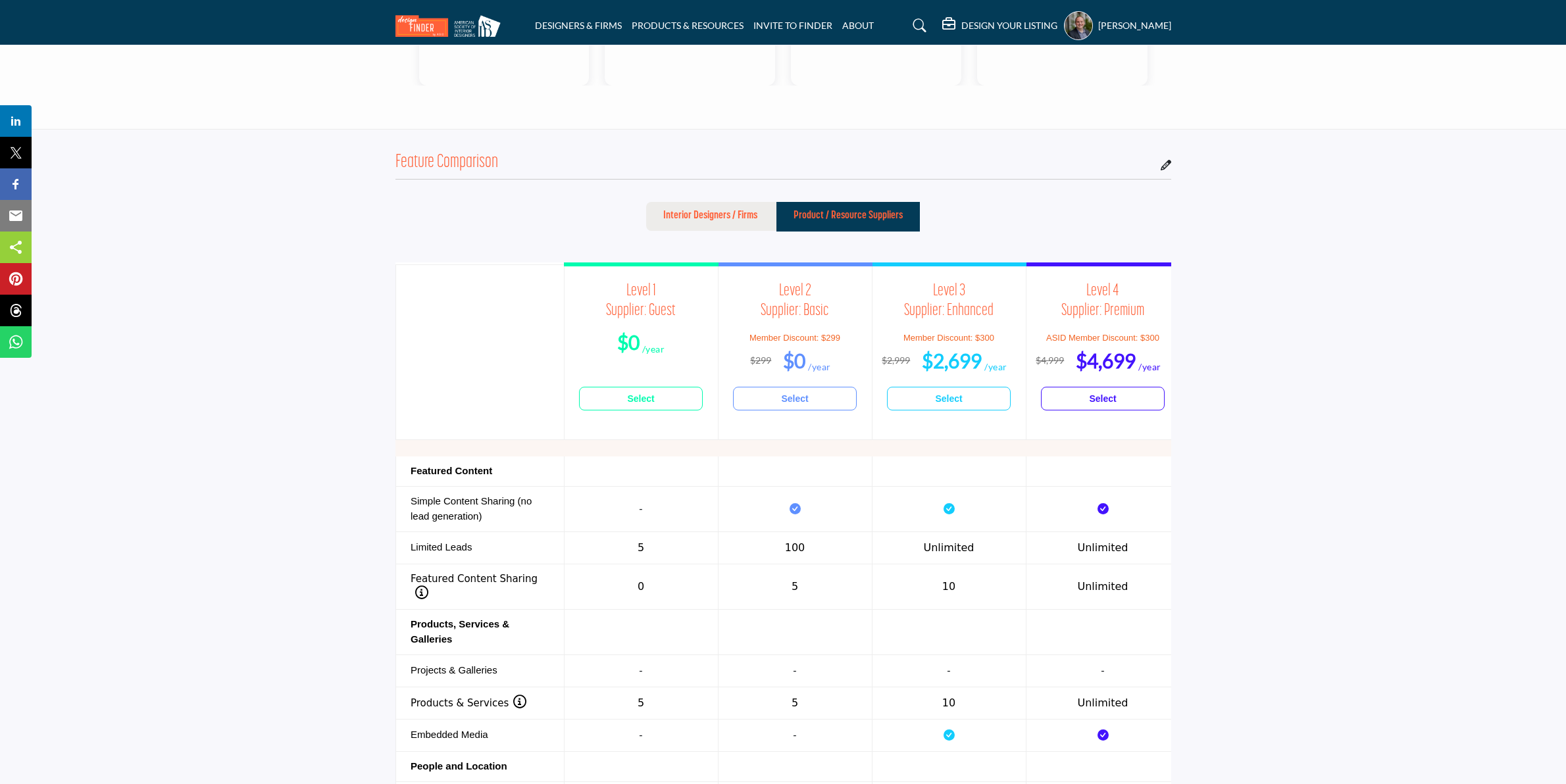
scroll to position [1069, 0]
